Goal: Find specific page/section: Find specific page/section

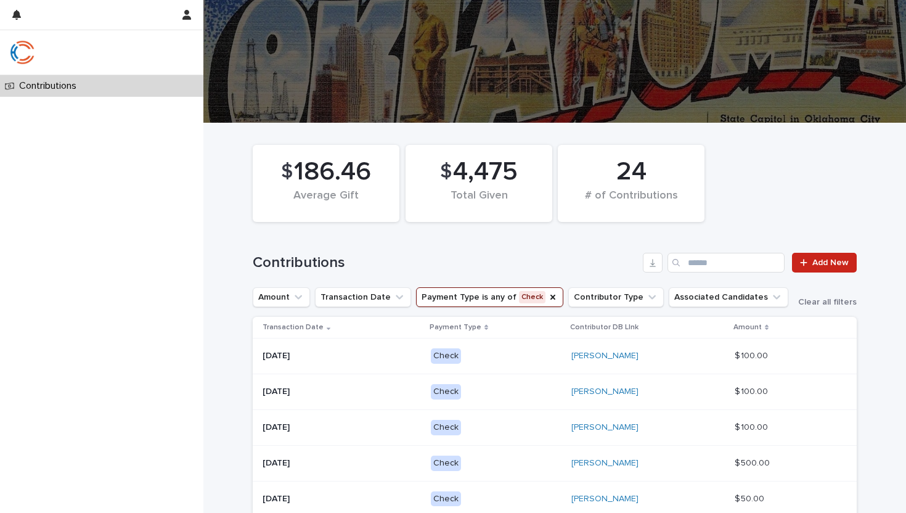
scroll to position [5, 0]
click at [125, 78] on div "Contributions" at bounding box center [101, 86] width 203 height 22
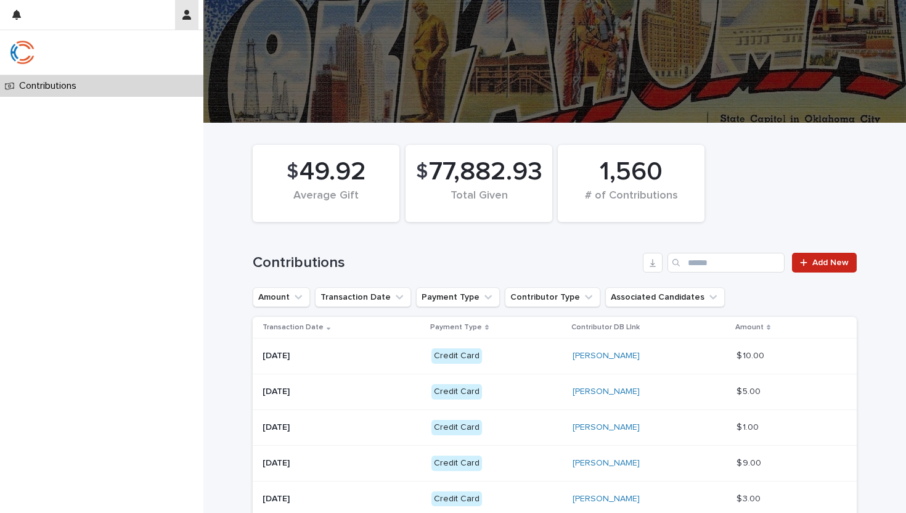
click at [193, 15] on button "button" at bounding box center [186, 15] width 23 height 30
click at [187, 13] on div at bounding box center [453, 256] width 906 height 513
click at [16, 17] on icon "button" at bounding box center [16, 15] width 9 height 10
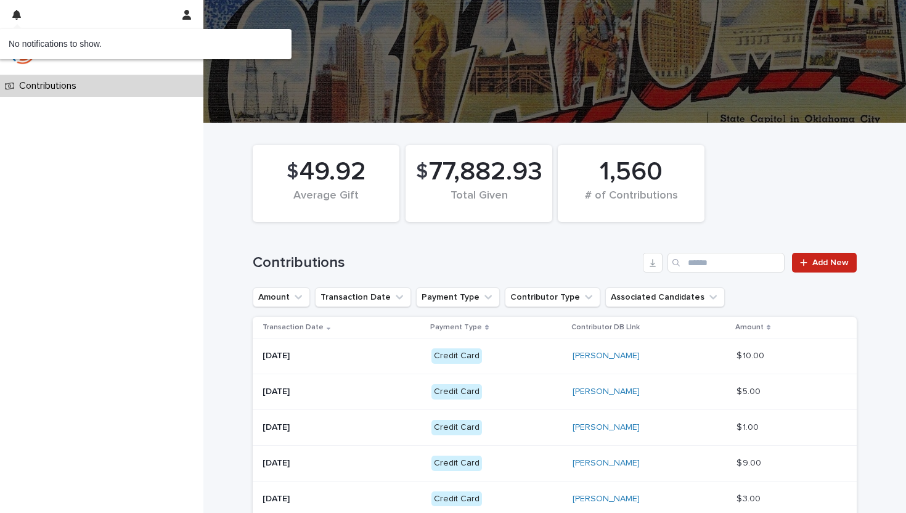
click at [121, 166] on div "Contributions" at bounding box center [101, 294] width 203 height 438
